Goal: Task Accomplishment & Management: Manage account settings

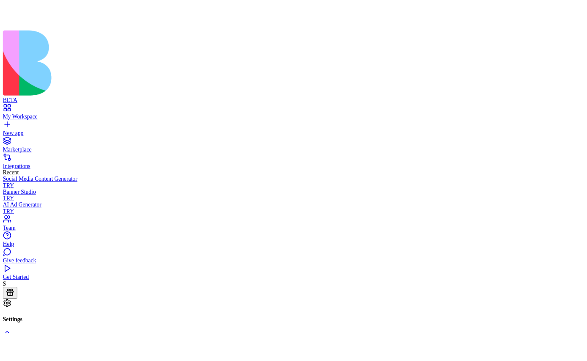
scroll to position [27, 0]
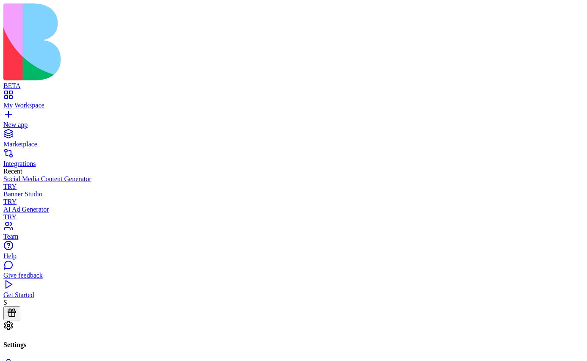
scroll to position [27, 0]
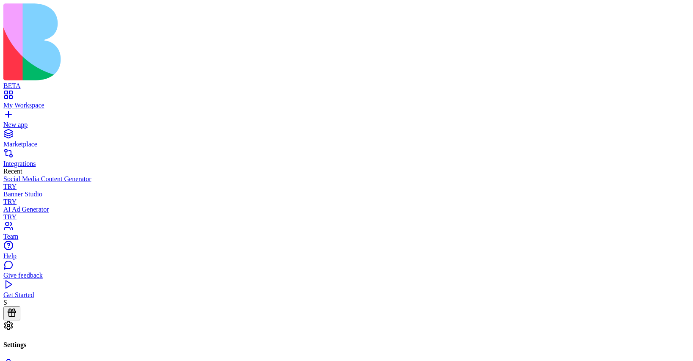
scroll to position [27, 0]
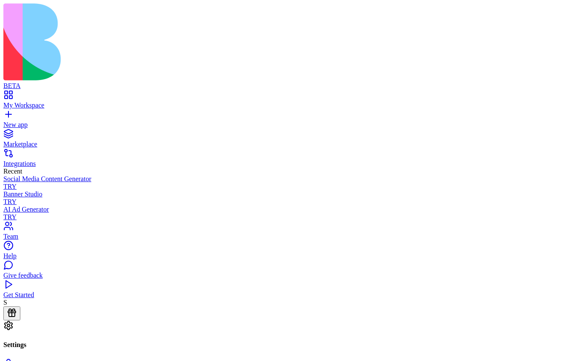
scroll to position [27, 0]
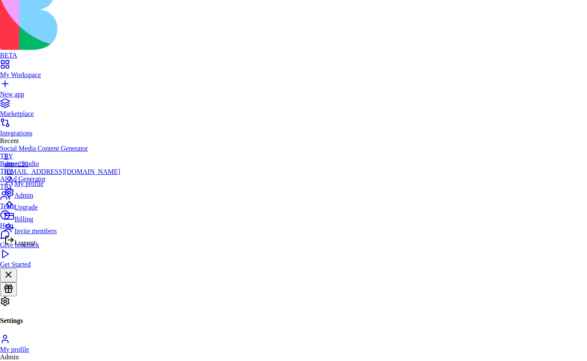
click at [49, 211] on div "Upgrade" at bounding box center [62, 205] width 116 height 12
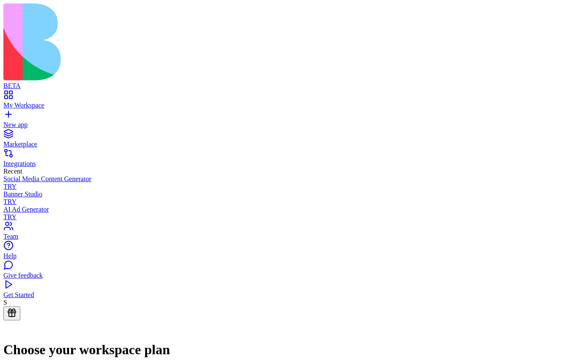
scroll to position [69, 0]
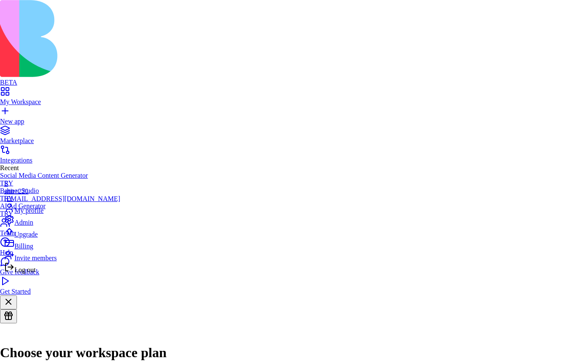
click at [33, 250] on span "Billing" at bounding box center [23, 246] width 19 height 7
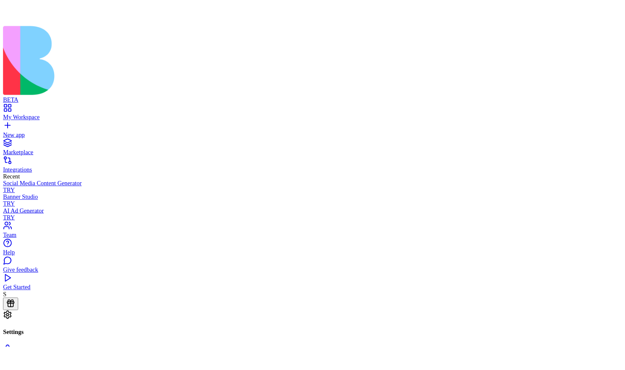
scroll to position [26, 0]
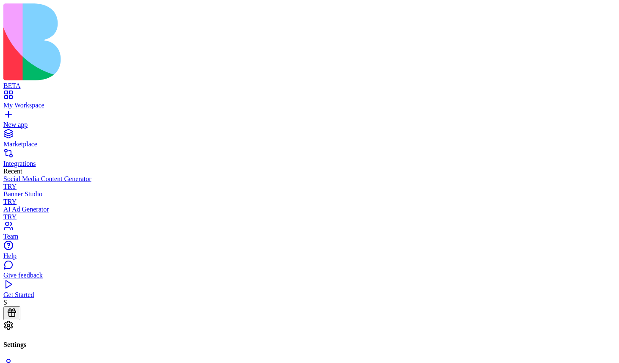
scroll to position [18, 0]
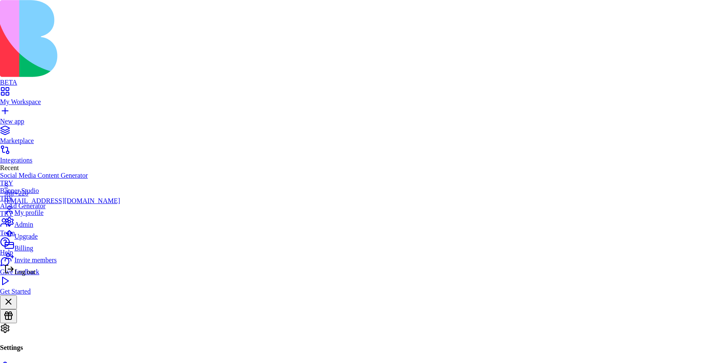
click at [32, 276] on span "Log out" at bounding box center [24, 271] width 21 height 7
